Goal: Find specific page/section: Find specific page/section

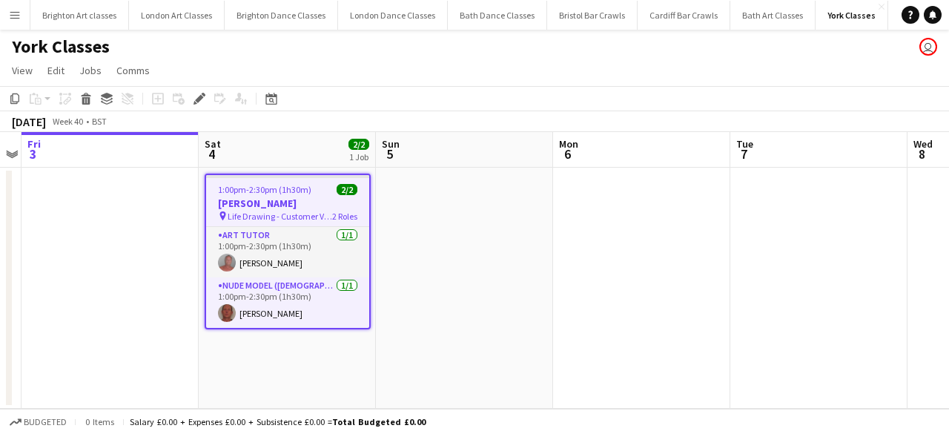
click at [10, 20] on app-icon "Menu" at bounding box center [15, 15] width 12 height 12
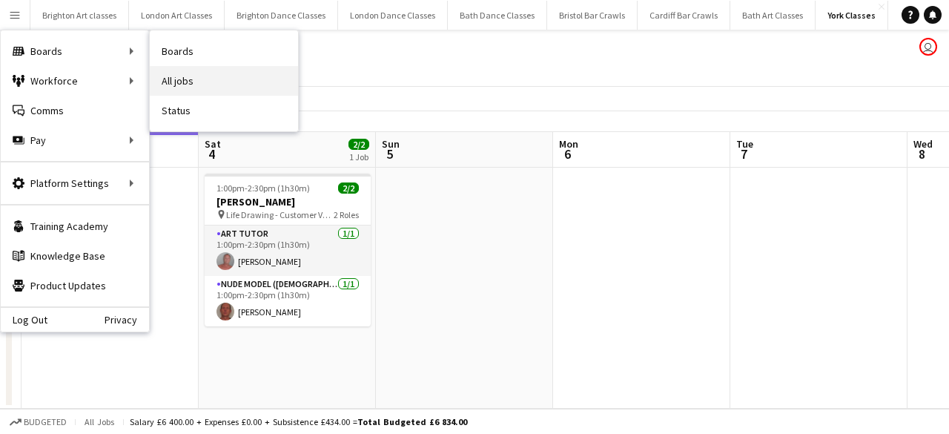
click at [203, 81] on link "All jobs" at bounding box center [224, 81] width 148 height 30
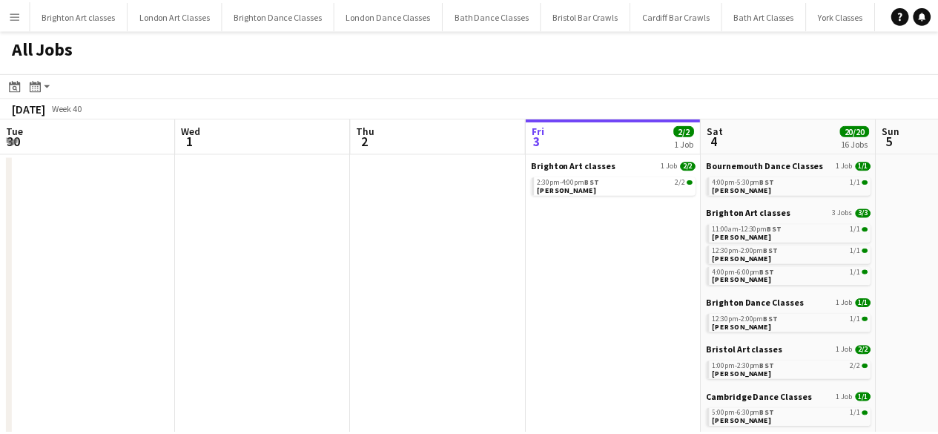
scroll to position [0, 354]
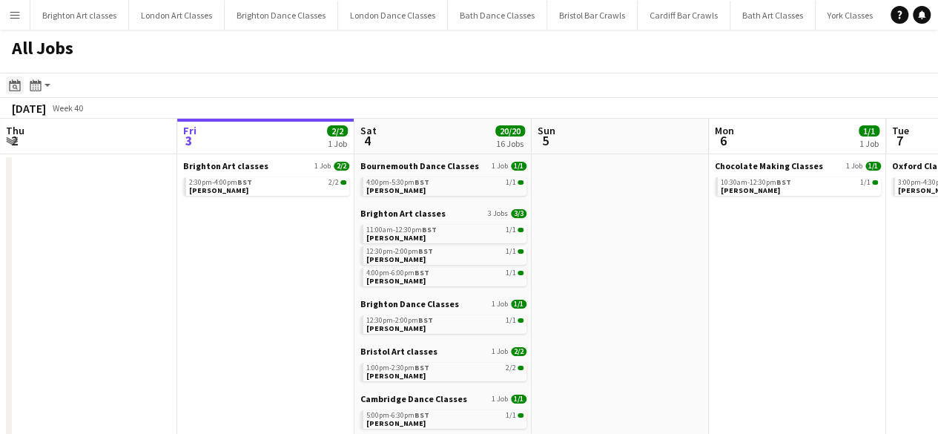
click at [12, 87] on icon "Date picker" at bounding box center [15, 85] width 12 height 12
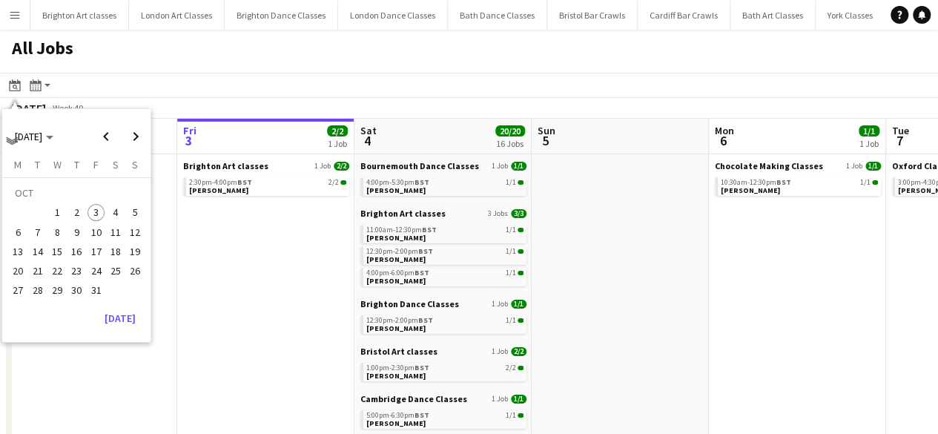
click at [112, 237] on span "11" at bounding box center [116, 232] width 18 height 18
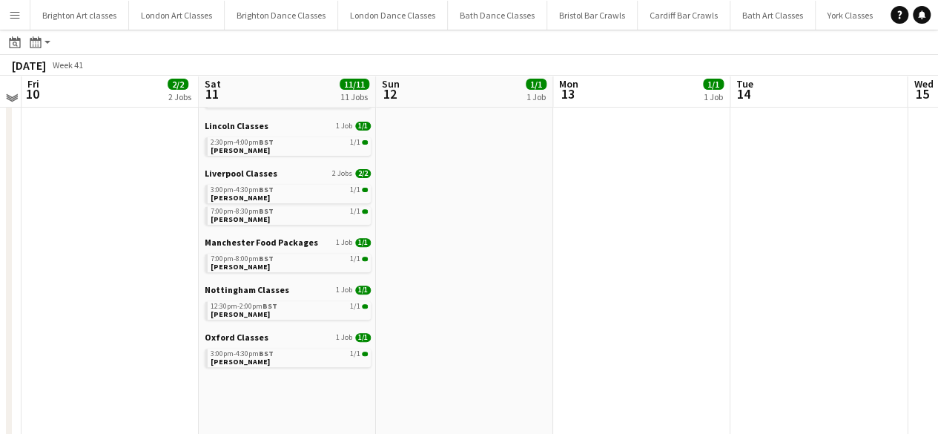
scroll to position [231, 0]
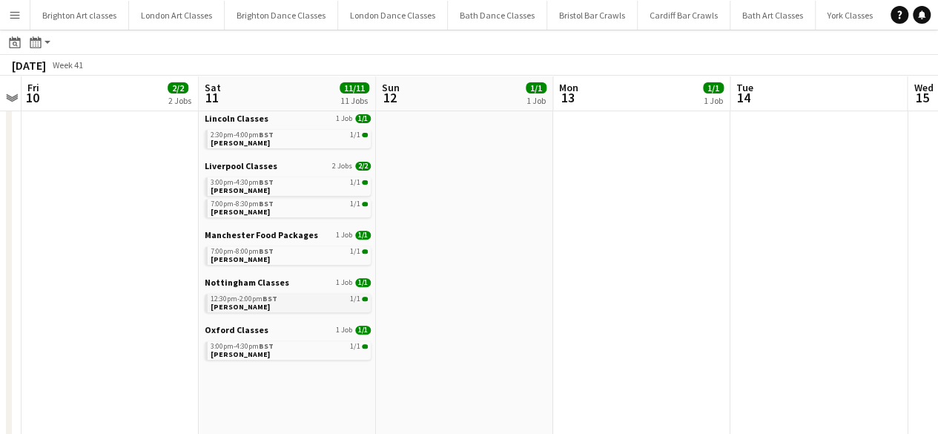
click at [338, 298] on div "12:30pm-2:00pm BST 1/1" at bounding box center [289, 298] width 157 height 7
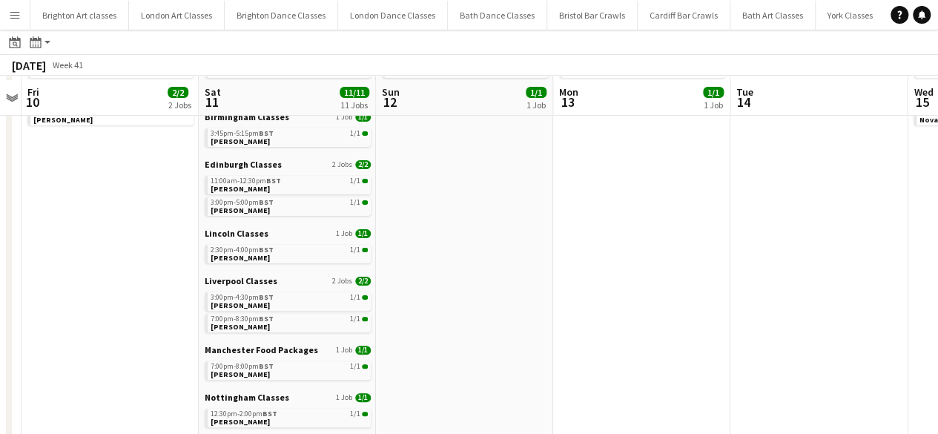
scroll to position [115, 0]
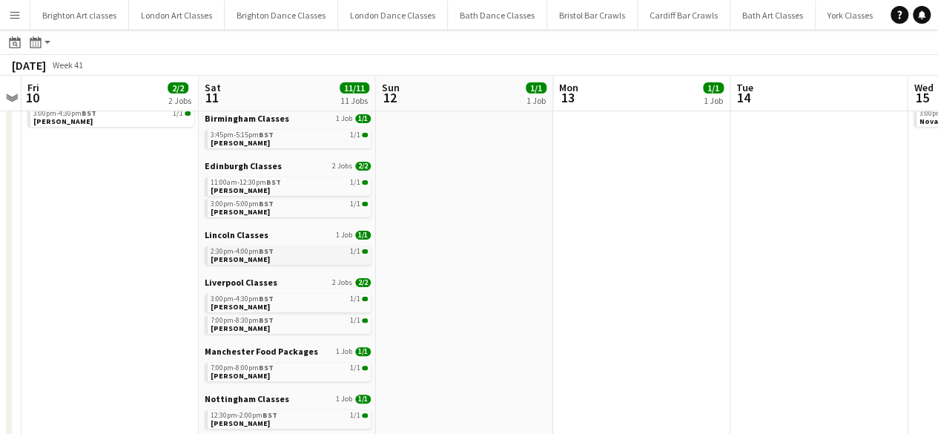
click at [325, 249] on div "2:30pm-4:00pm BST 1/1" at bounding box center [289, 251] width 157 height 7
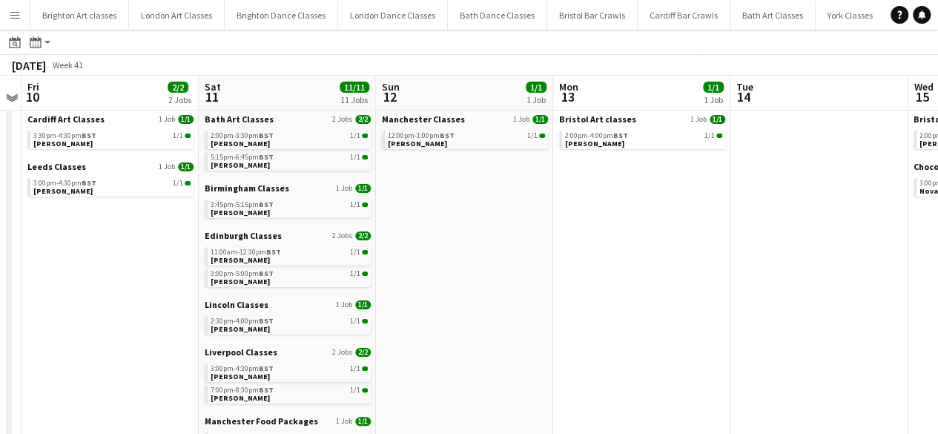
scroll to position [48, 0]
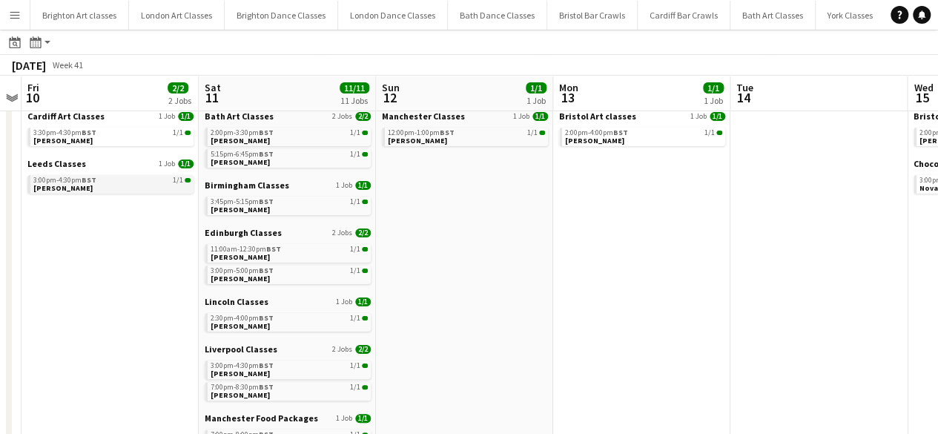
click at [134, 177] on div "3:00pm-4:30pm BST 1/1" at bounding box center [111, 179] width 157 height 7
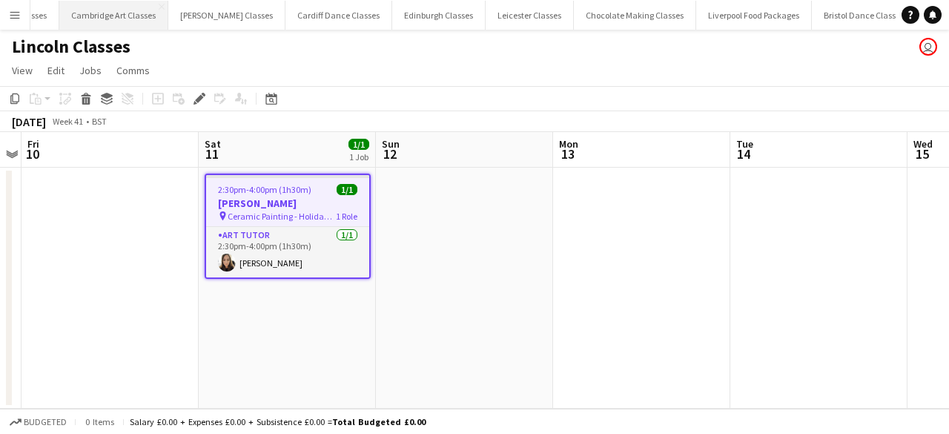
scroll to position [0, 2154]
